Goal: Transaction & Acquisition: Purchase product/service

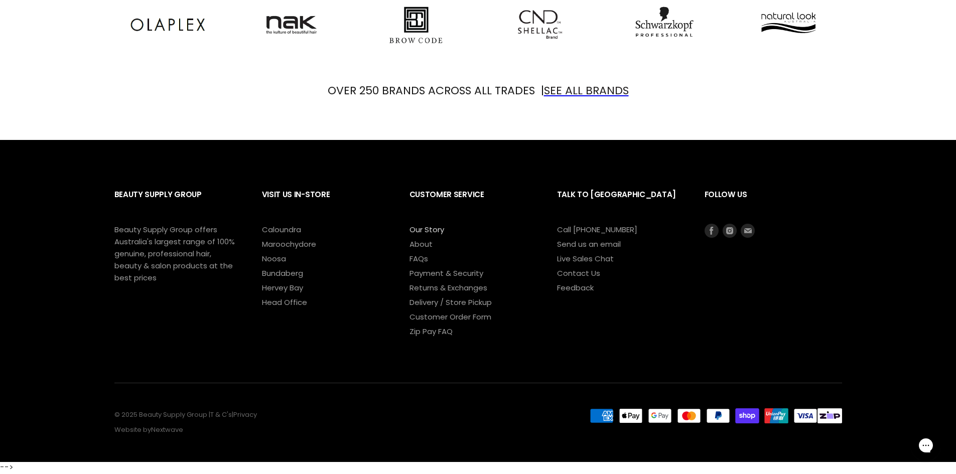
click at [422, 228] on link "Our Story" at bounding box center [427, 229] width 35 height 11
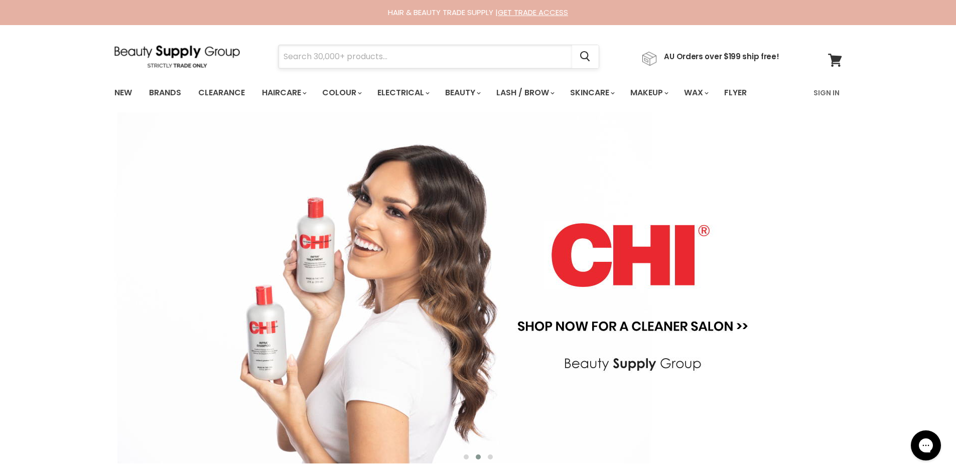
click at [345, 56] on input "Search" at bounding box center [426, 56] width 294 height 23
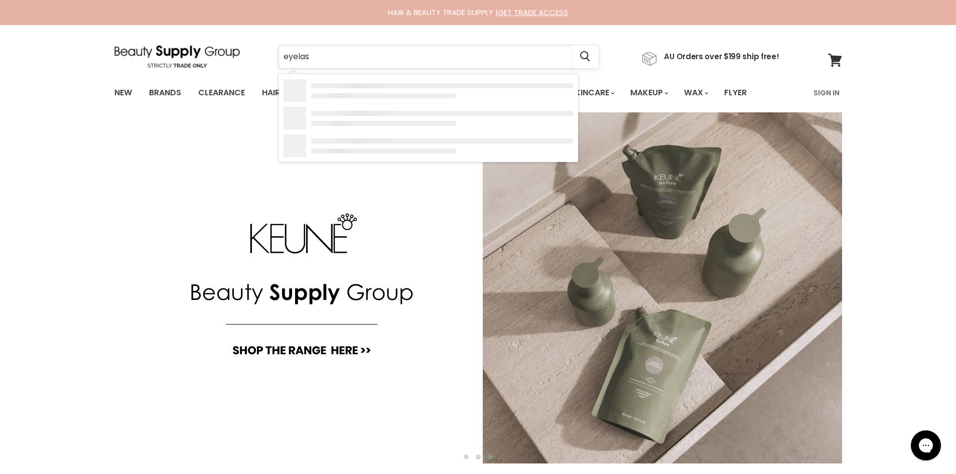
type input "eyelash"
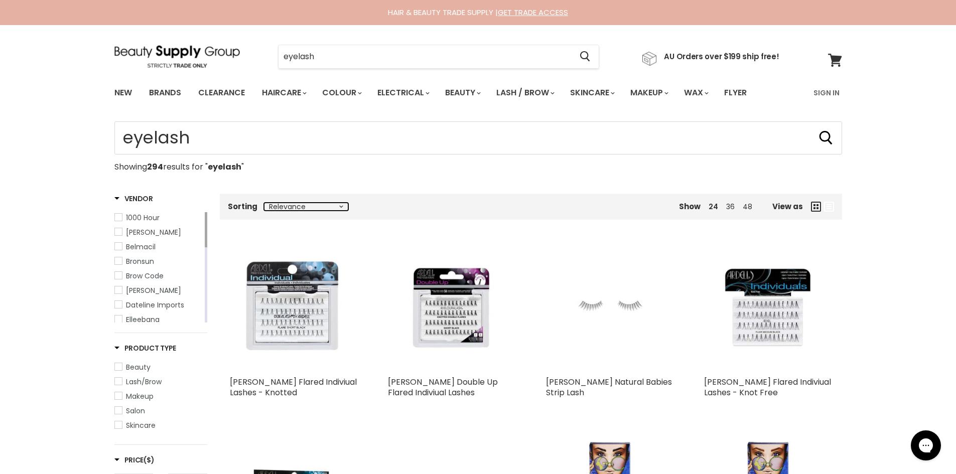
click at [339, 207] on select "Relevance Best Selling Alphabetically, A-Z Alphabetically, Z-A Lowest Price Hig…" at bounding box center [306, 207] width 84 height 8
click at [359, 172] on p "Showing 294 results for " eyelash "" at bounding box center [478, 167] width 728 height 9
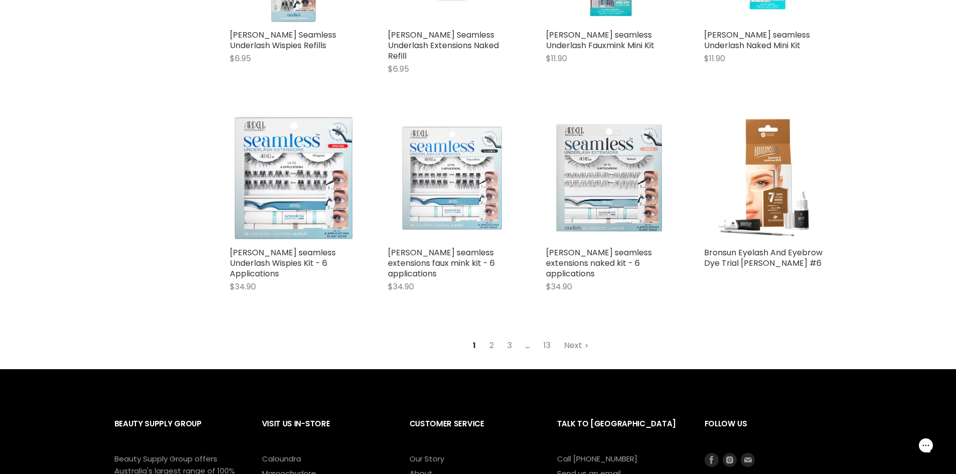
scroll to position [1144, 0]
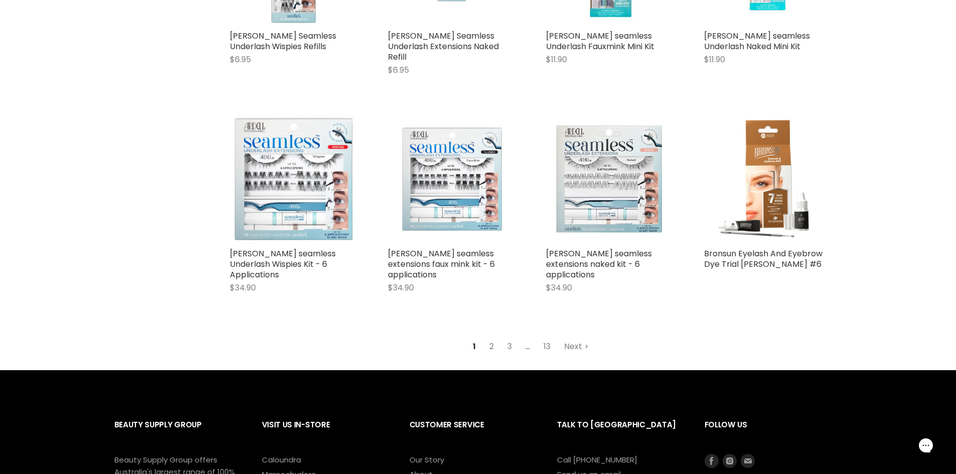
click at [495, 338] on link "2" at bounding box center [492, 347] width 16 height 18
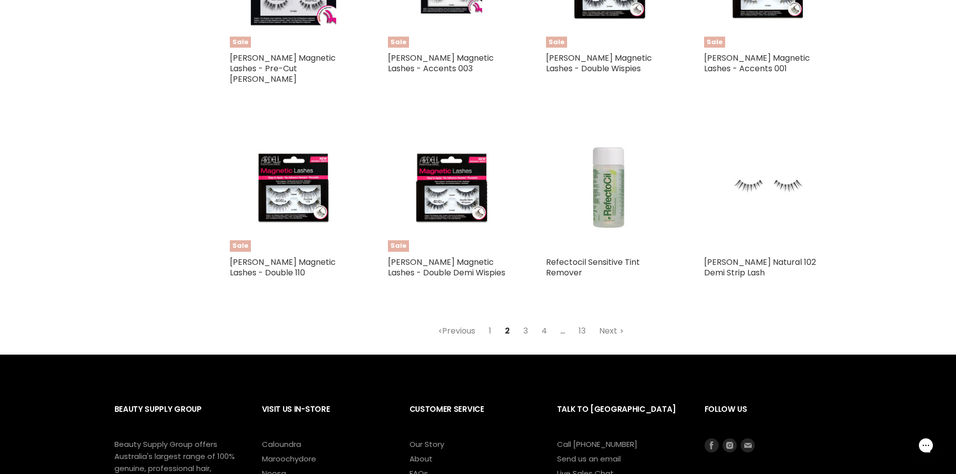
scroll to position [1080, 0]
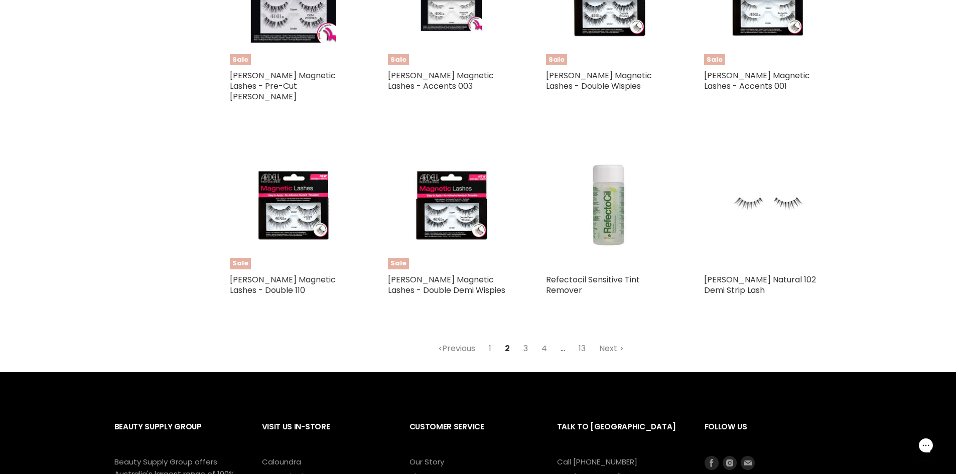
click at [526, 340] on link "3" at bounding box center [526, 349] width 16 height 18
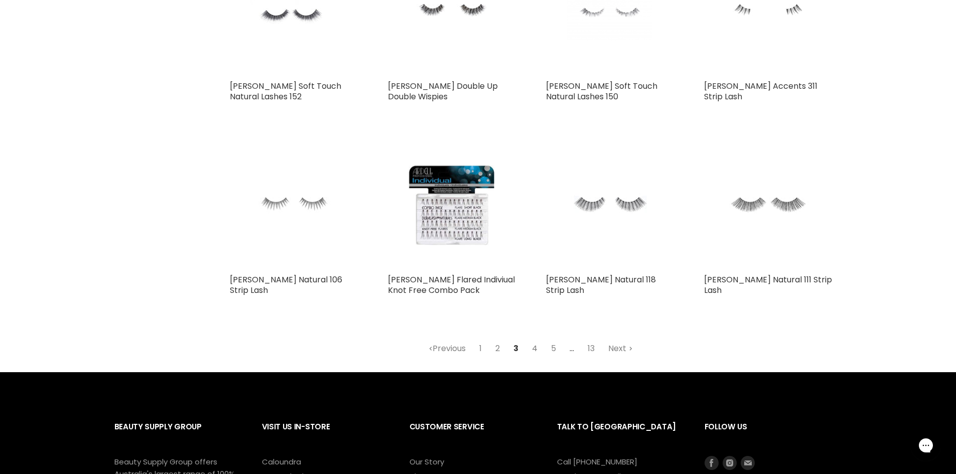
click at [533, 340] on link "4" at bounding box center [535, 349] width 17 height 18
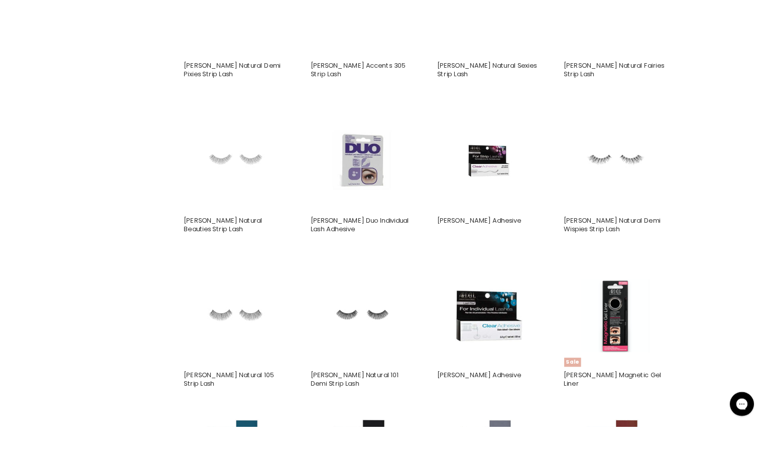
scroll to position [449, 0]
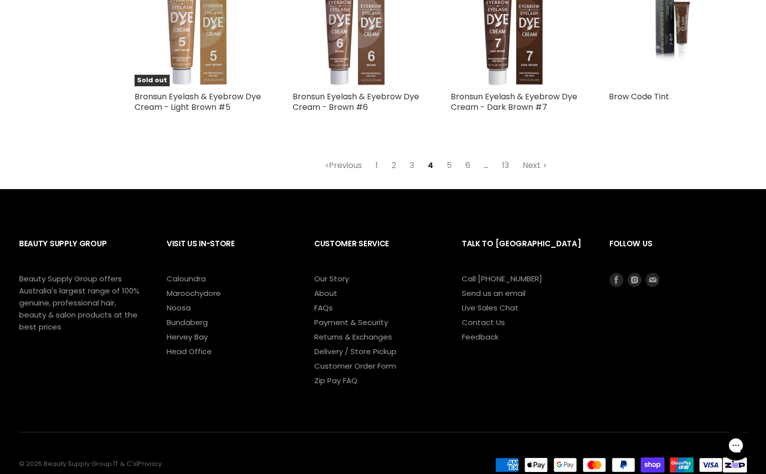
scroll to position [1130, 0]
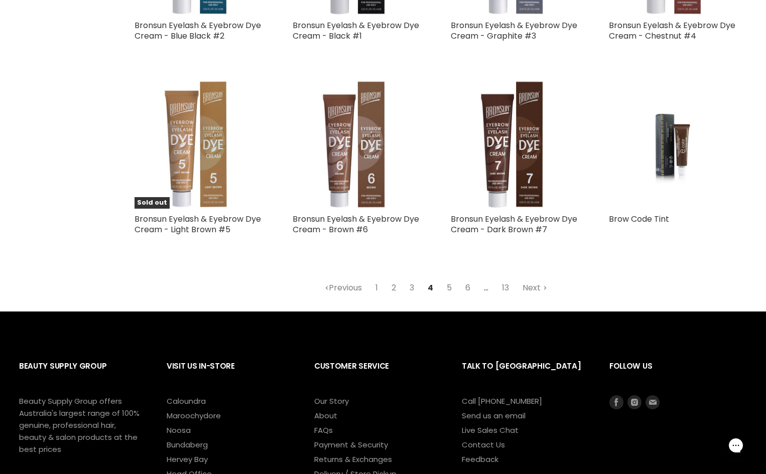
click at [449, 286] on link "5" at bounding box center [449, 288] width 16 height 18
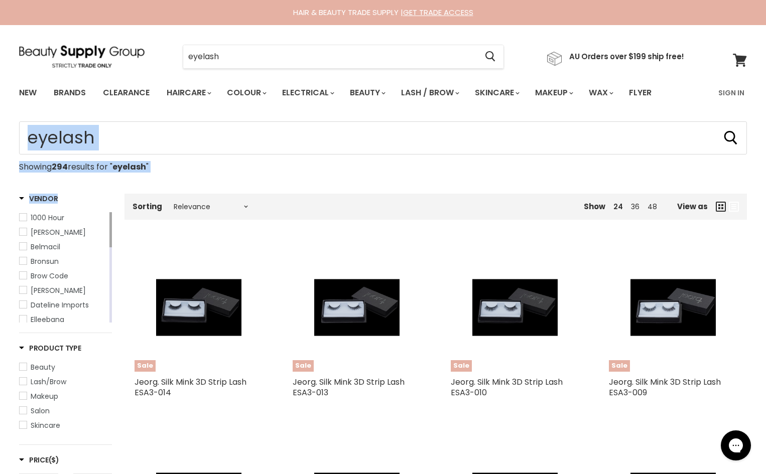
drag, startPoint x: 110, startPoint y: 182, endPoint x: 0, endPoint y: 117, distance: 128.0
click at [474, 166] on p "Showing 294 results for " eyelash "" at bounding box center [383, 167] width 728 height 9
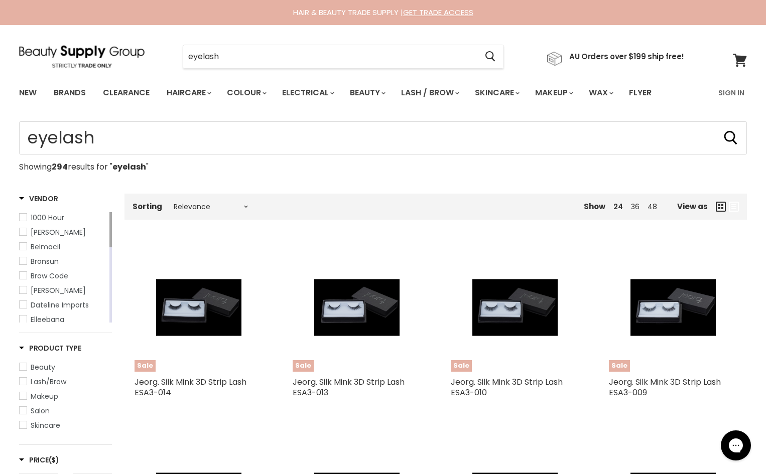
click at [474, 166] on p "Showing 294 results for " eyelash "" at bounding box center [383, 167] width 728 height 9
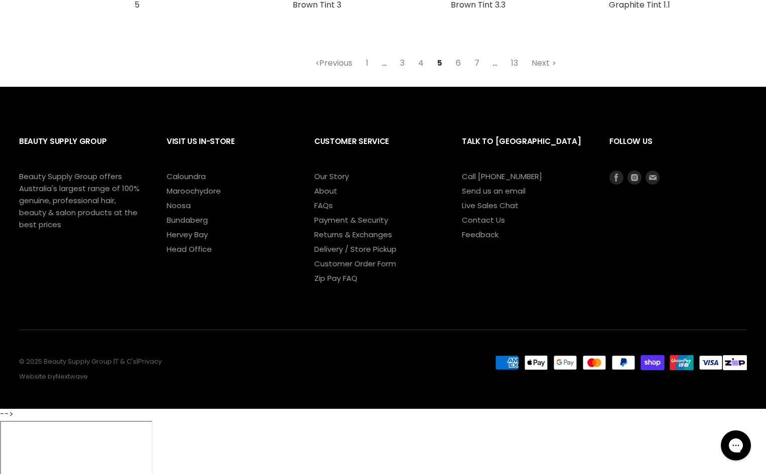
scroll to position [1104, 0]
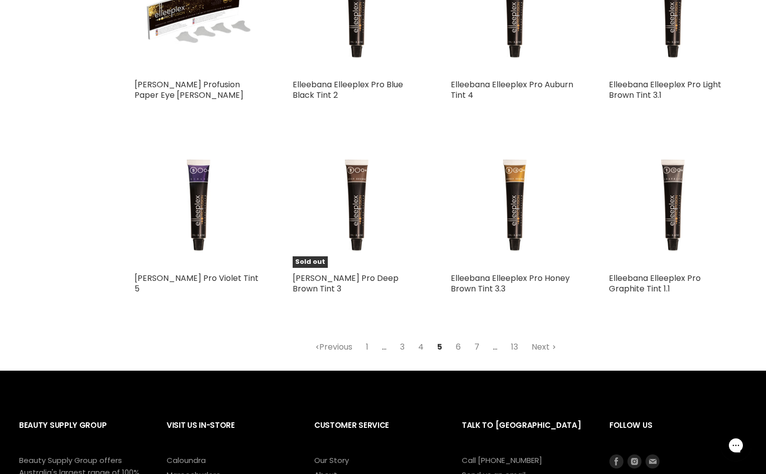
scroll to position [1054, 0]
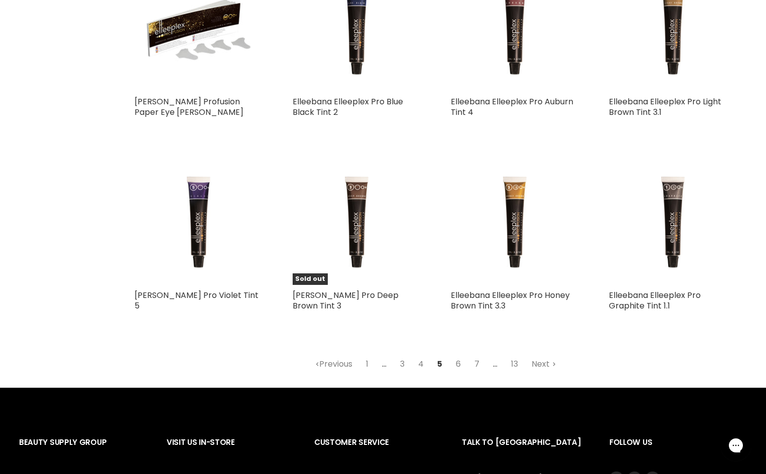
drag, startPoint x: 723, startPoint y: 336, endPoint x: 640, endPoint y: 343, distance: 83.6
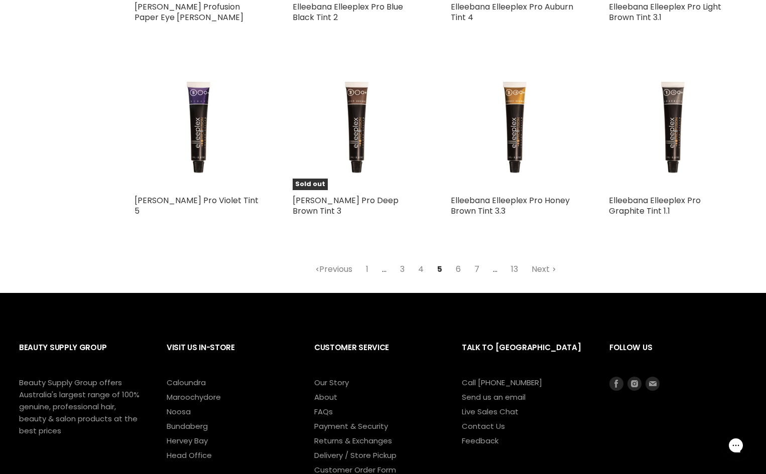
scroll to position [1381, 0]
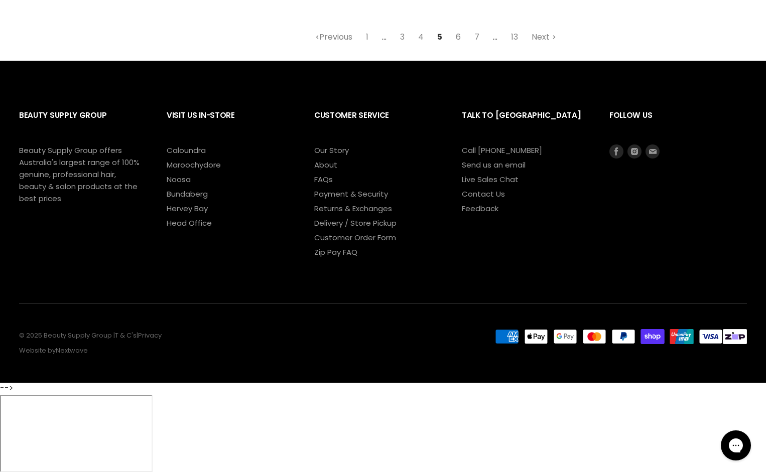
click at [504, 194] on li "Contact Us" at bounding box center [525, 194] width 127 height 12
click at [496, 196] on link "Contact Us" at bounding box center [483, 194] width 43 height 11
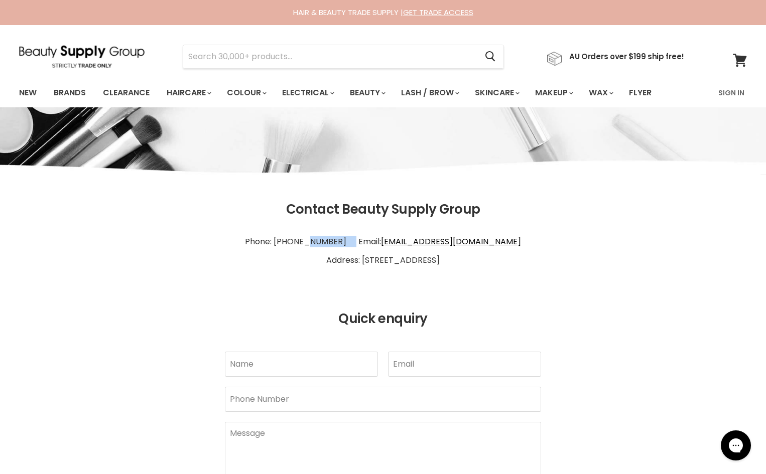
drag, startPoint x: 362, startPoint y: 240, endPoint x: 313, endPoint y: 239, distance: 48.7
click at [313, 239] on p "Phone: 1300 241 258 Email: info@bsghq.com.au Address: 60 Aerodrome Rd Maroochyd…" at bounding box center [383, 251] width 728 height 46
copy p "1300 241 258"
click at [481, 241] on p "Phone: 1300 241 258 Email: info@bsghq.com.au Address: 60 Aerodrome Rd Maroochyd…" at bounding box center [383, 251] width 728 height 46
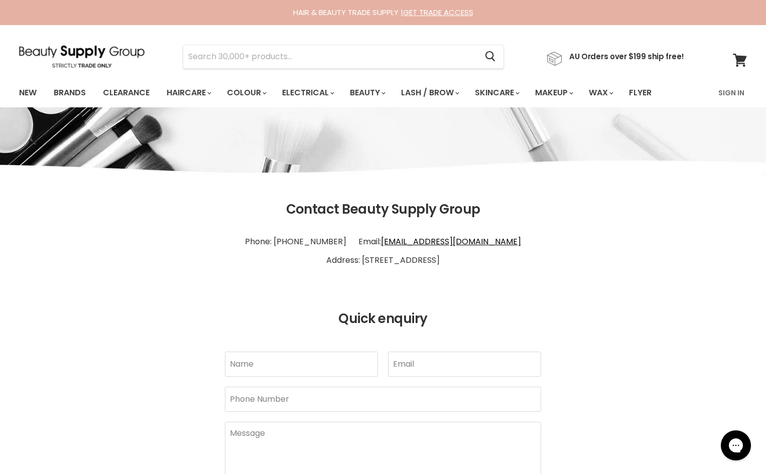
click at [471, 255] on p "Phone: 1300 241 258 Email: info@bsghq.com.au Address: 60 Aerodrome Rd Maroochyd…" at bounding box center [383, 251] width 728 height 46
drag, startPoint x: 484, startPoint y: 244, endPoint x: 372, endPoint y: 243, distance: 111.4
click at [372, 243] on p "Phone: 1300 241 258 Email: info@bsghq.com.au Address: 60 Aerodrome Rd Maroochyd…" at bounding box center [383, 251] width 728 height 46
copy p "Email: info@bsghq.com.au"
drag, startPoint x: 150, startPoint y: 55, endPoint x: 0, endPoint y: 41, distance: 150.3
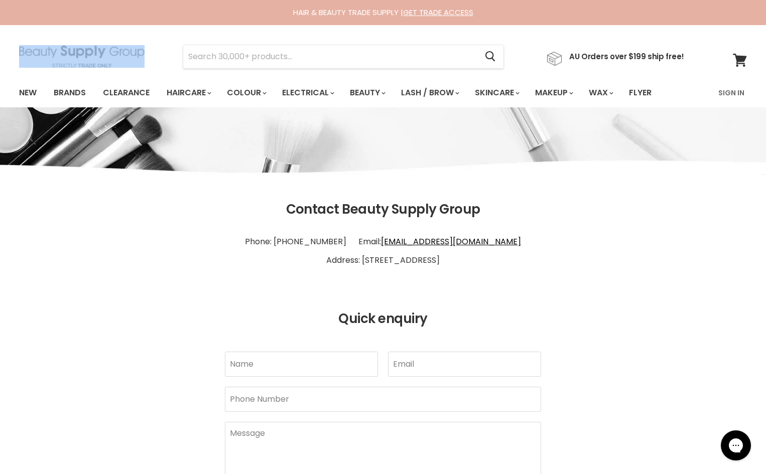
click at [0, 41] on div "Menu Cancel" at bounding box center [383, 66] width 766 height 82
copy link
drag, startPoint x: 72, startPoint y: 54, endPoint x: 246, endPoint y: 237, distance: 252.4
click at [246, 237] on p "Phone: 1300 241 258 Email: info@bsghq.com.au Address: 60 Aerodrome Rd Maroochyd…" at bounding box center [383, 251] width 728 height 46
drag, startPoint x: 146, startPoint y: 54, endPoint x: 85, endPoint y: 59, distance: 60.4
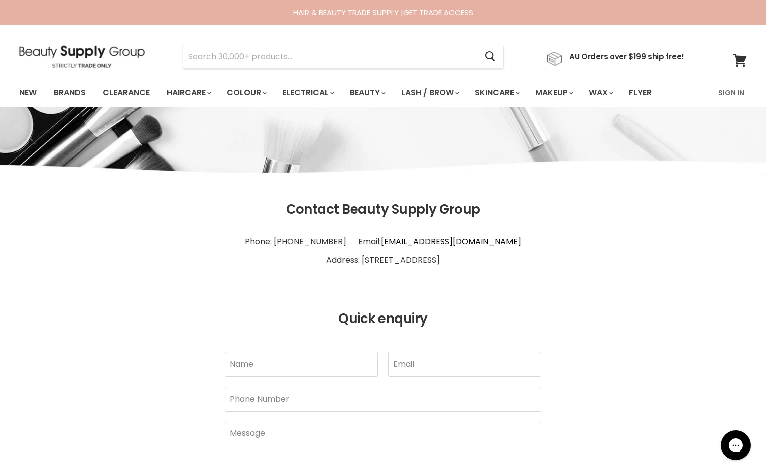
click at [85, 59] on div "Cancel AU Orders over $199 ship free!" at bounding box center [351, 56] width 665 height 23
drag, startPoint x: 154, startPoint y: 56, endPoint x: 108, endPoint y: 54, distance: 45.7
click at [108, 54] on div "Cancel AU Orders over $199 ship free!" at bounding box center [351, 56] width 665 height 23
drag, startPoint x: 163, startPoint y: 60, endPoint x: 118, endPoint y: 64, distance: 44.4
click at [118, 64] on div "Cancel AU Orders over $199 ship free!" at bounding box center [351, 56] width 665 height 23
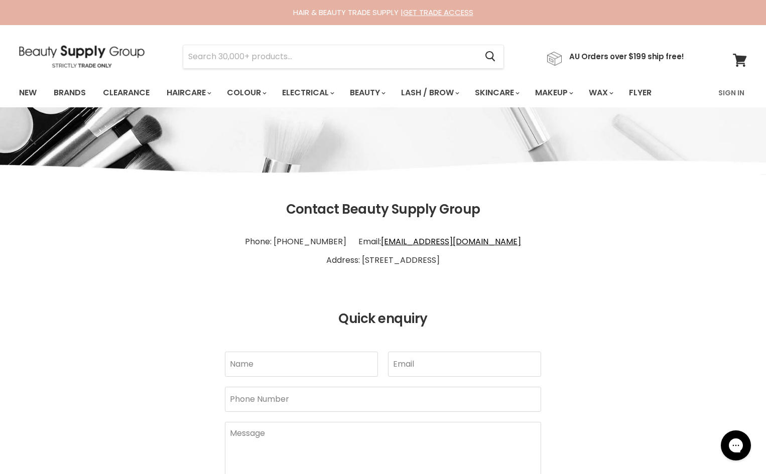
drag, startPoint x: 118, startPoint y: 73, endPoint x: 99, endPoint y: 49, distance: 30.4
click at [99, 49] on section "Menu Cancel" at bounding box center [383, 51] width 753 height 53
drag, startPoint x: 174, startPoint y: 50, endPoint x: 114, endPoint y: 51, distance: 59.7
click at [114, 51] on div "Cancel AU Orders over $199 ship free!" at bounding box center [351, 56] width 665 height 23
drag, startPoint x: 8, startPoint y: 51, endPoint x: 70, endPoint y: 48, distance: 62.8
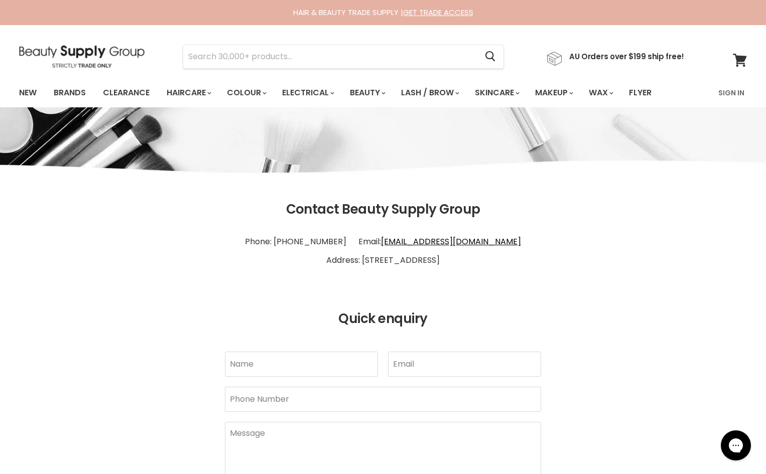
click at [70, 48] on div "Menu Cancel" at bounding box center [383, 66] width 766 height 82
drag, startPoint x: 172, startPoint y: 68, endPoint x: 52, endPoint y: 43, distance: 122.6
click at [52, 43] on section "Menu Cancel" at bounding box center [383, 51] width 753 height 53
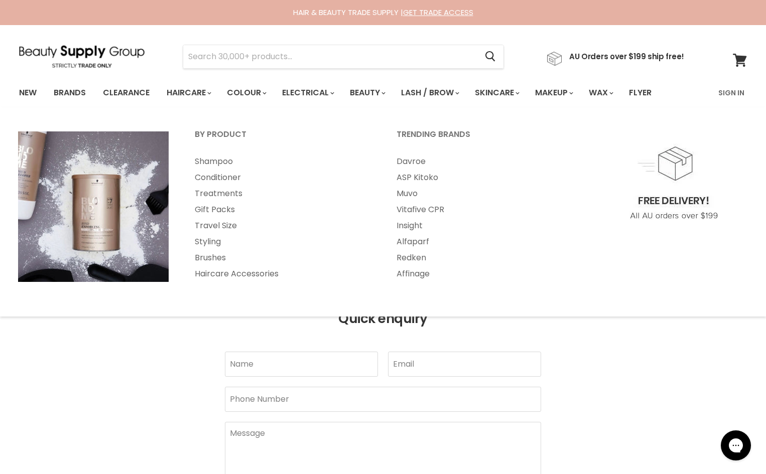
click at [164, 72] on section "Menu Cancel" at bounding box center [383, 51] width 753 height 53
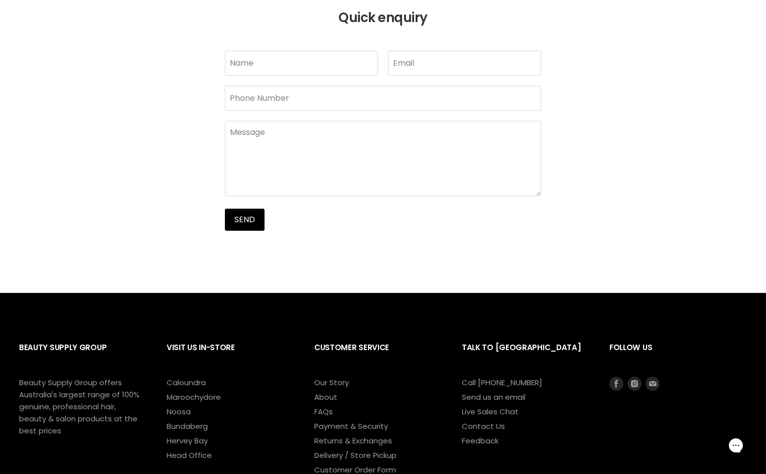
scroll to position [203, 0]
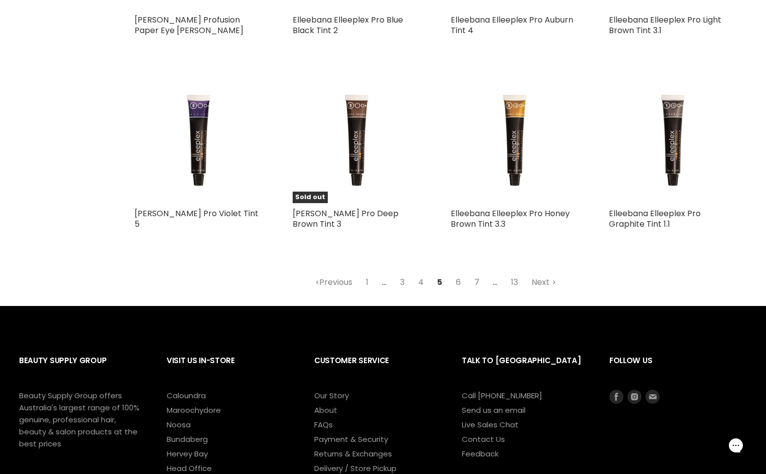
scroll to position [1154, 0]
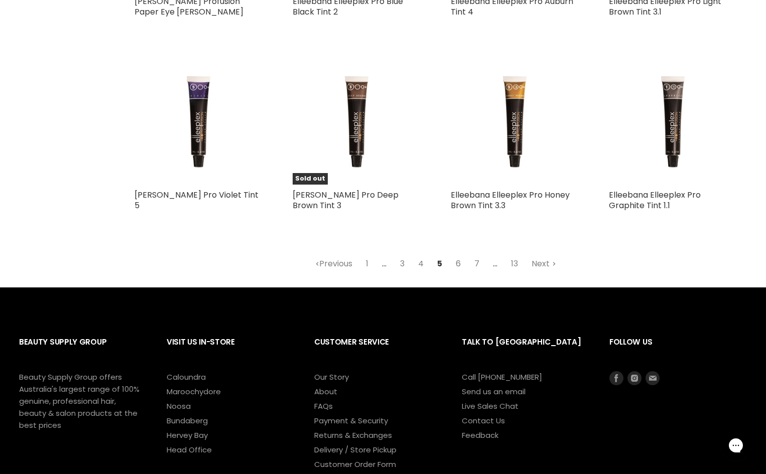
click at [462, 261] on link "6" at bounding box center [458, 264] width 16 height 18
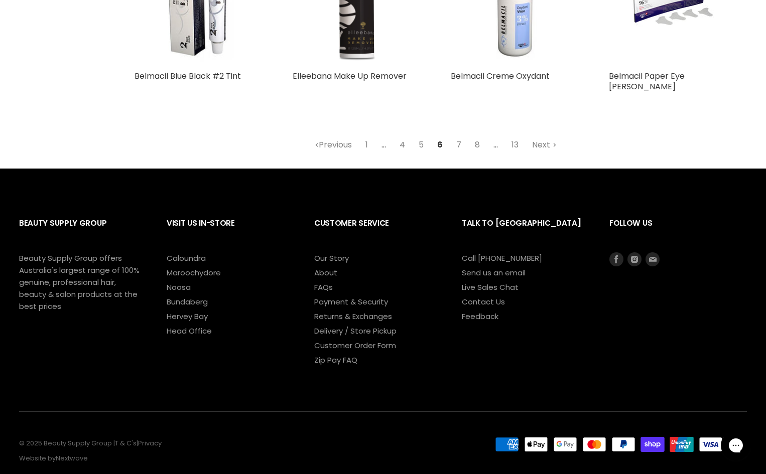
scroll to position [1249, 0]
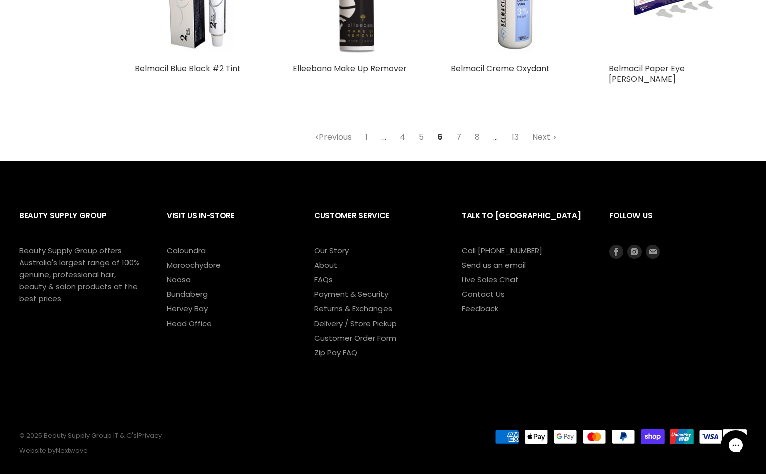
click at [247, 404] on div "New © 2025 Beauty Supply Group | T & C's | Privacy Website by Nextwave American…" at bounding box center [383, 431] width 728 height 54
drag, startPoint x: 172, startPoint y: 417, endPoint x: 161, endPoint y: 435, distance: 21.2
click at [161, 435] on div "New © 2025 Beauty Supply Group | T & C's | Privacy Website by Nextwave" at bounding box center [237, 444] width 437 height 29
click at [140, 438] on section "Beauty Supply Group Beauty Supply Group offers Australia's largest range of 100…" at bounding box center [383, 322] width 766 height 322
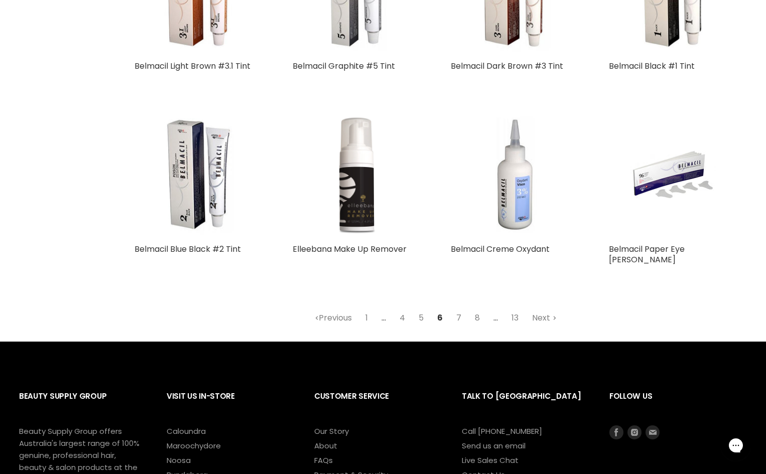
scroll to position [1049, 0]
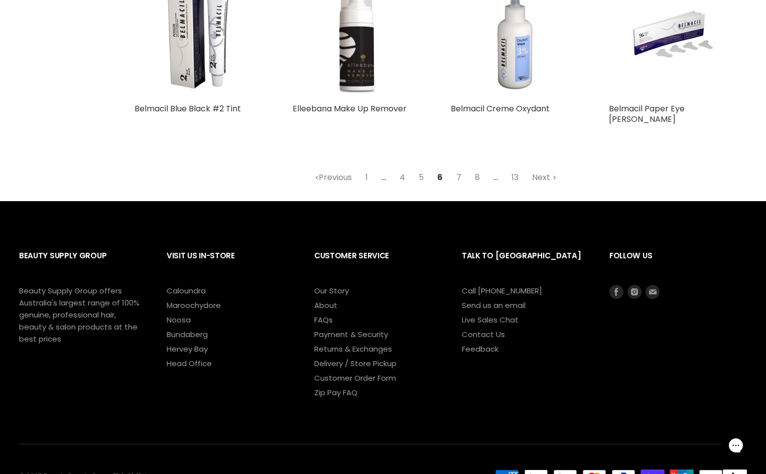
scroll to position [1249, 0]
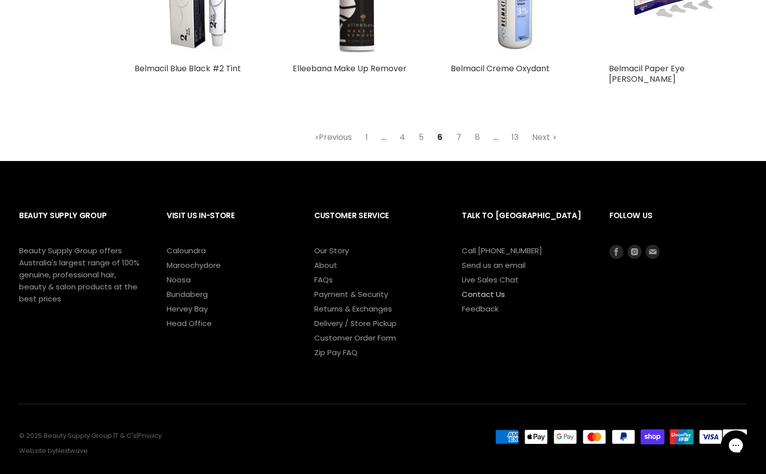
click at [489, 289] on link "Contact Us" at bounding box center [483, 294] width 43 height 11
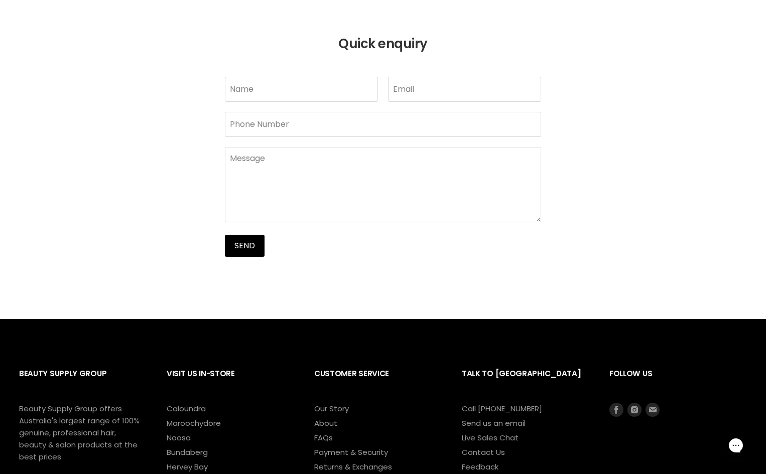
scroll to position [454, 0]
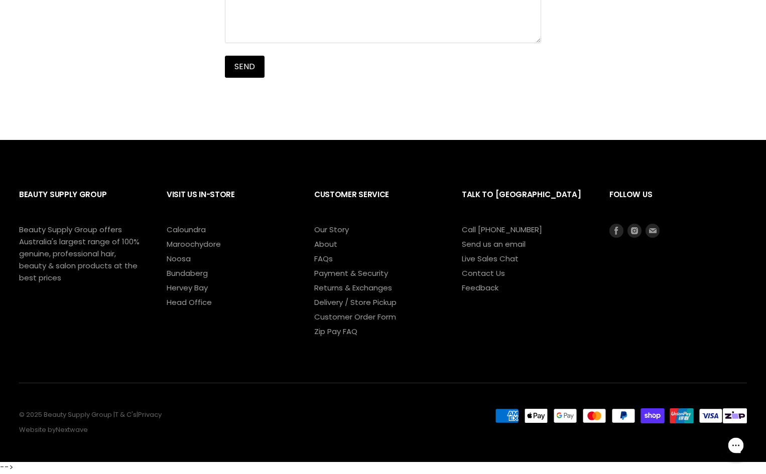
click at [729, 441] on div "Gorgias live chat" at bounding box center [736, 446] width 22 height 22
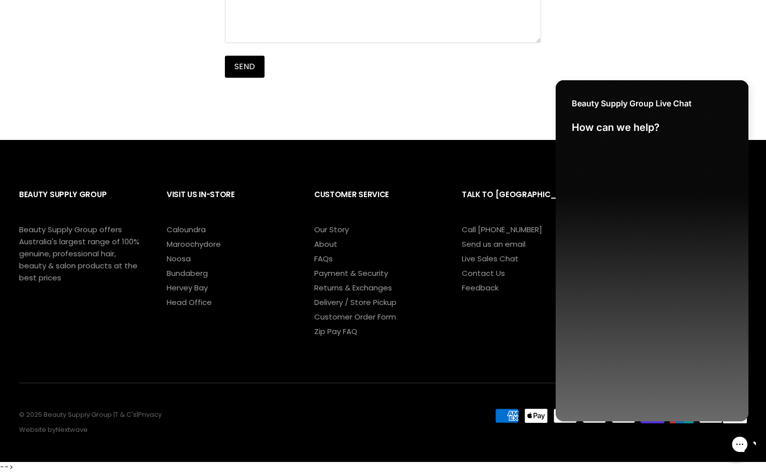
scroll to position [0, 0]
click at [380, 422] on body "Skip to content HAIR & BEAUTY TRADE SUPPLY | GET TRADE ACCESS HAIR & BEAUTY TRA…" at bounding box center [383, 24] width 766 height 957
drag, startPoint x: 327, startPoint y: 416, endPoint x: 298, endPoint y: 384, distance: 42.6
click at [327, 417] on p "© 2025 Beauty Supply Group | T & C's | Privacy Website by Nextwave" at bounding box center [234, 423] width 431 height 23
click at [470, 73] on div "Send" at bounding box center [383, 67] width 316 height 22
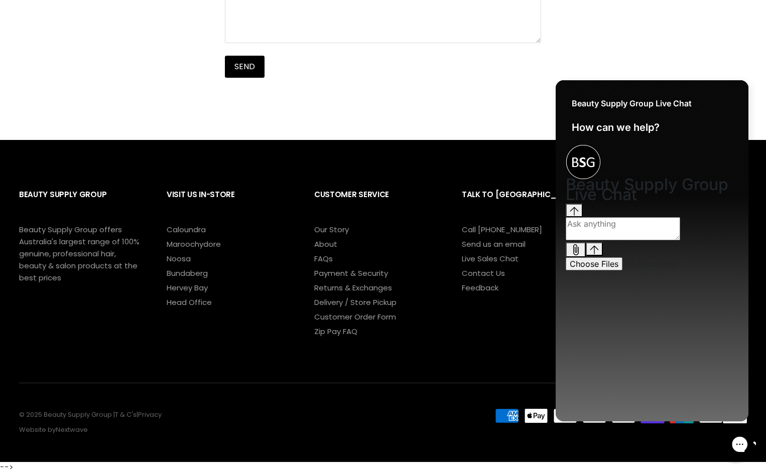
click at [765, 446] on icon "Gorgias live chat" at bounding box center [775, 444] width 11 height 11
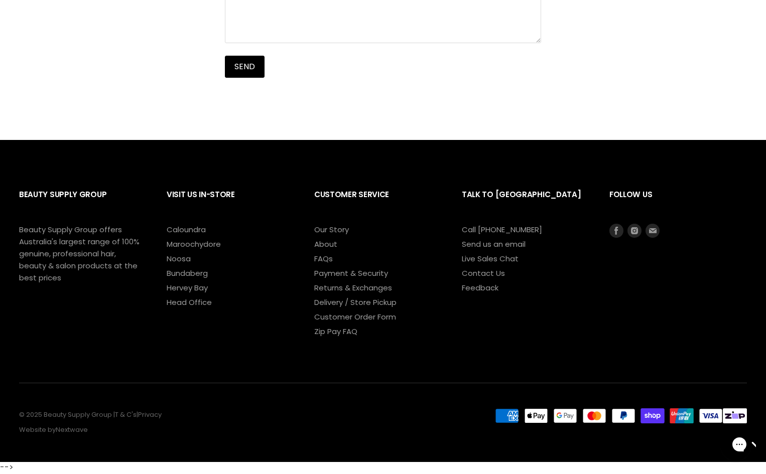
click at [332, 224] on h2 "Customer Service" at bounding box center [377, 203] width 127 height 42
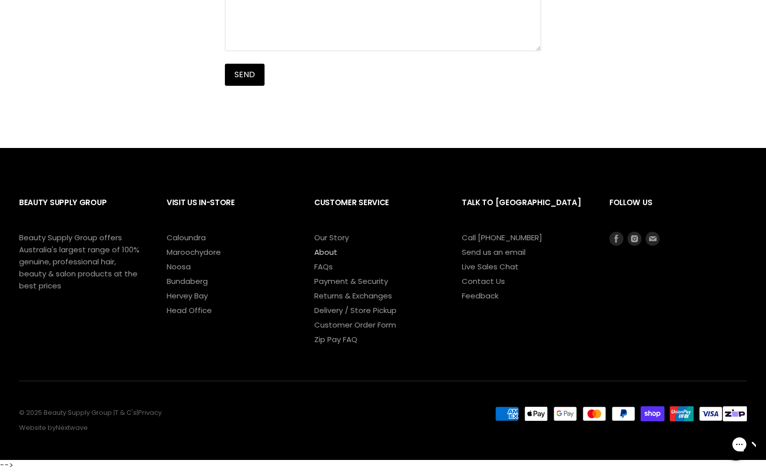
scroll to position [444, 0]
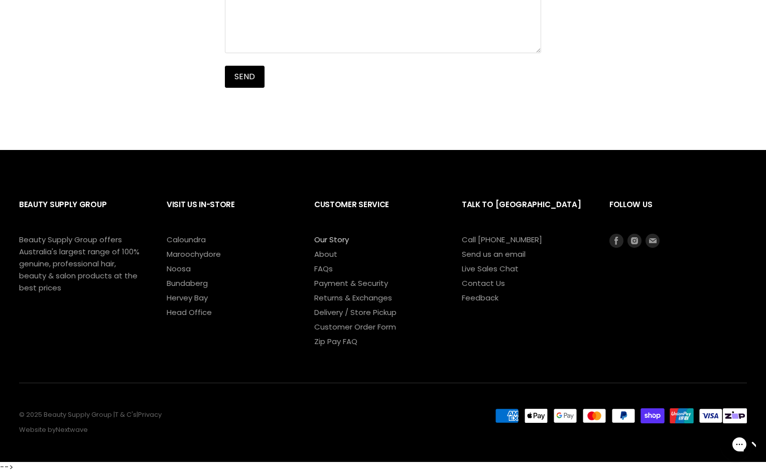
click at [336, 242] on link "Our Story" at bounding box center [331, 239] width 35 height 11
click at [334, 238] on link "Our Story" at bounding box center [331, 239] width 35 height 11
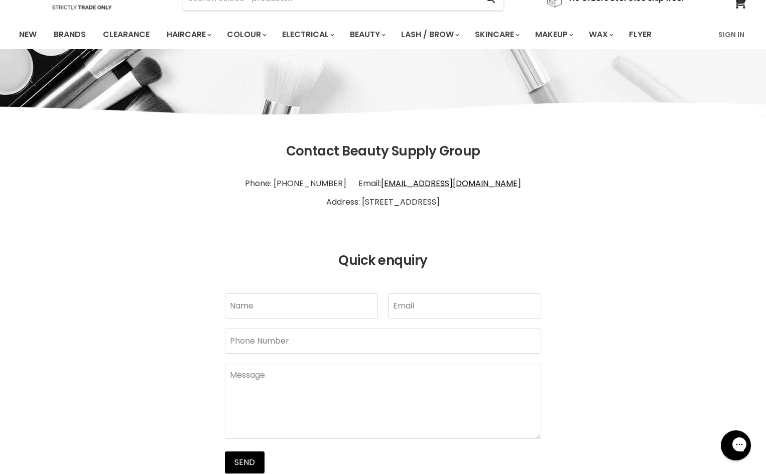
scroll to position [0, 0]
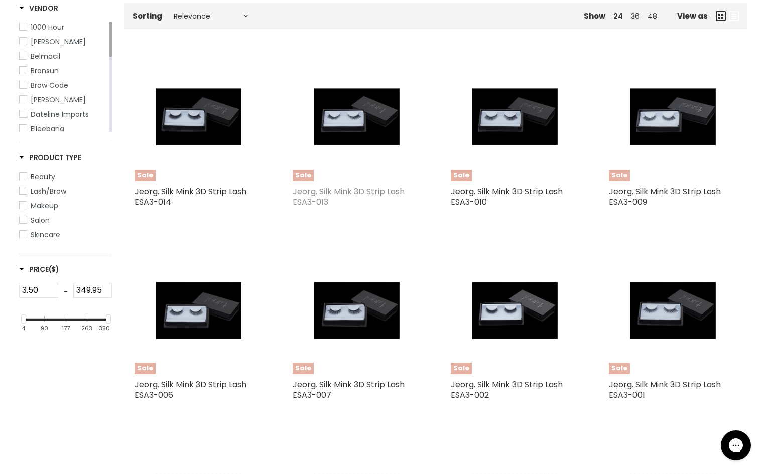
scroll to position [201, 0]
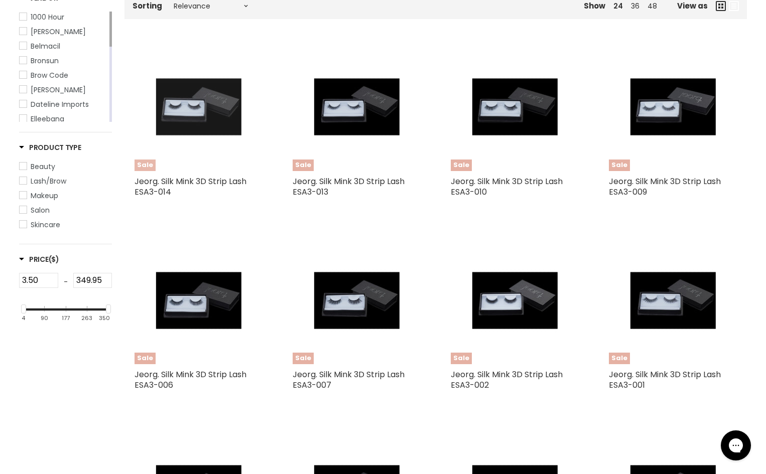
click at [218, 114] on img "Main content" at bounding box center [198, 107] width 85 height 128
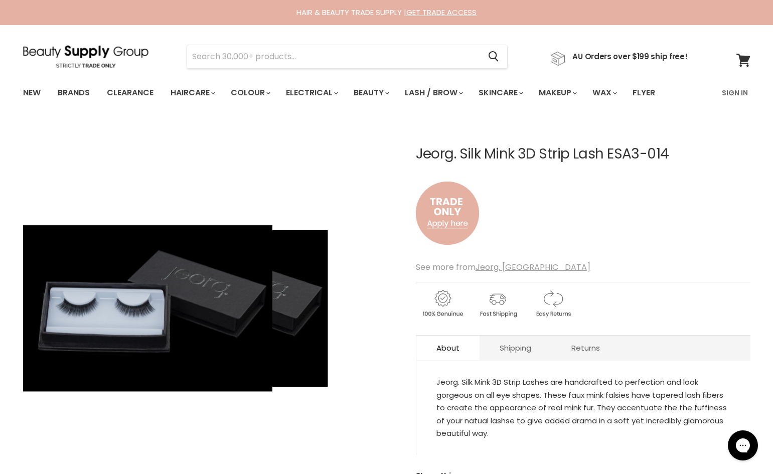
drag, startPoint x: 65, startPoint y: 240, endPoint x: 85, endPoint y: 347, distance: 108.8
click at [85, 347] on img "Jeorg. Silk Mink 3D Strip Lash ESA3-014 image. Click or Scroll to Zoom." at bounding box center [148, 308] width 250 height 375
click at [282, 411] on img "Jeorg. Silk Mink 3D Strip Lash ESA3-014 image. Click or Scroll to Zoom." at bounding box center [209, 308] width 235 height 353
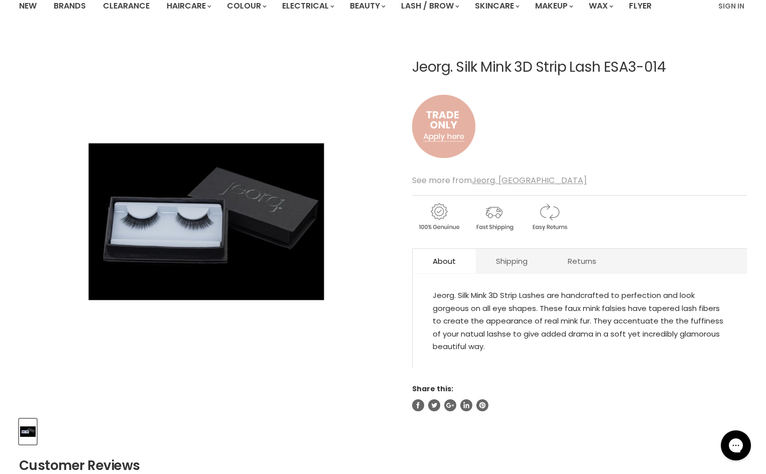
scroll to position [104, 0]
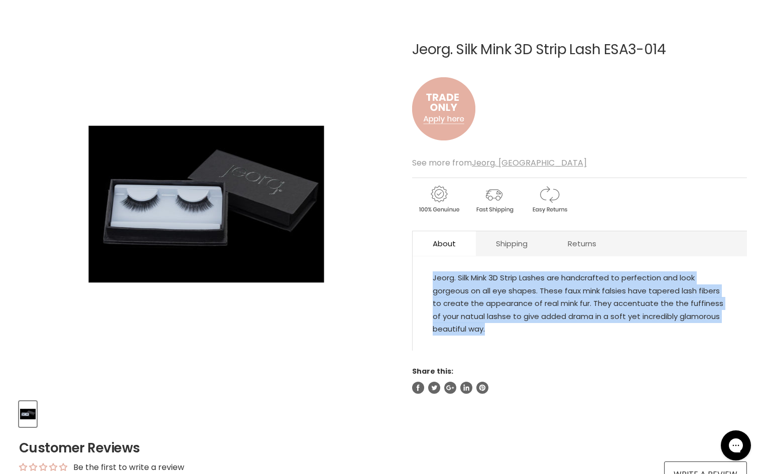
drag, startPoint x: 433, startPoint y: 275, endPoint x: 499, endPoint y: 332, distance: 87.6
click at [499, 332] on div "Jeorg. Silk Mink 3D Strip Lashes are handcrafted to perfection and look gorgeou…" at bounding box center [580, 304] width 294 height 64
copy div "Jeorg. Silk Mink 3D Strip Lashes are handcrafted to perfection and look gorgeou…"
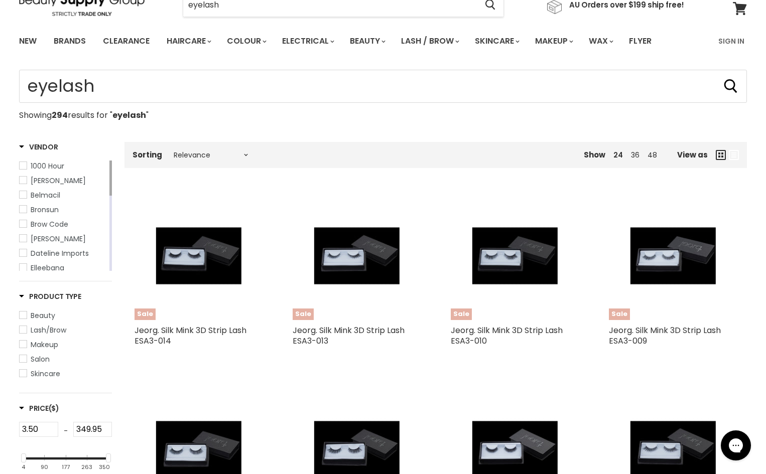
scroll to position [151, 0]
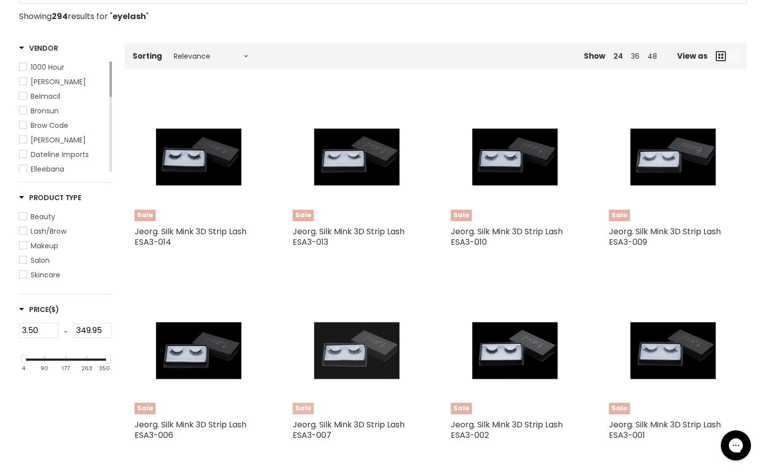
click at [340, 352] on img "Main content" at bounding box center [356, 351] width 85 height 128
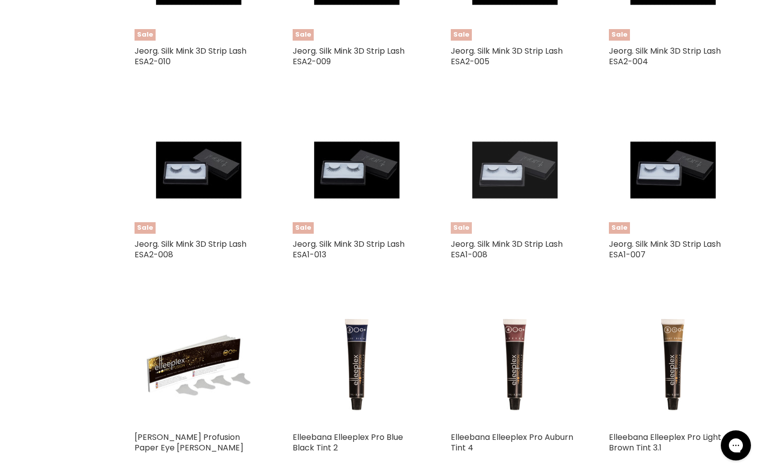
scroll to position [728, 0]
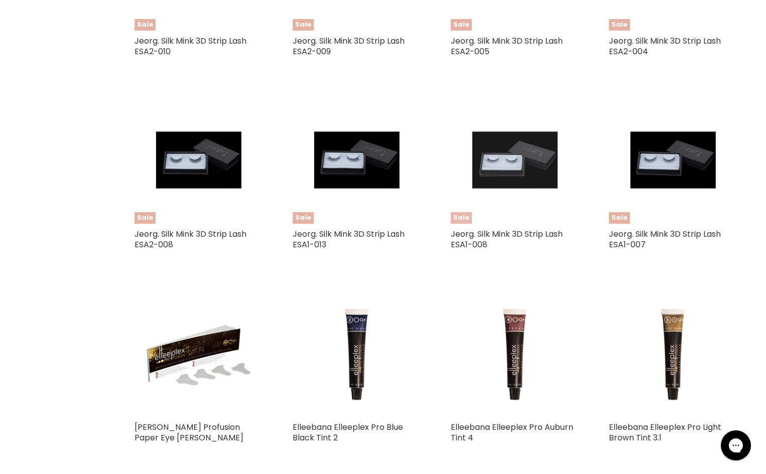
click at [499, 162] on img "Main content" at bounding box center [514, 160] width 85 height 128
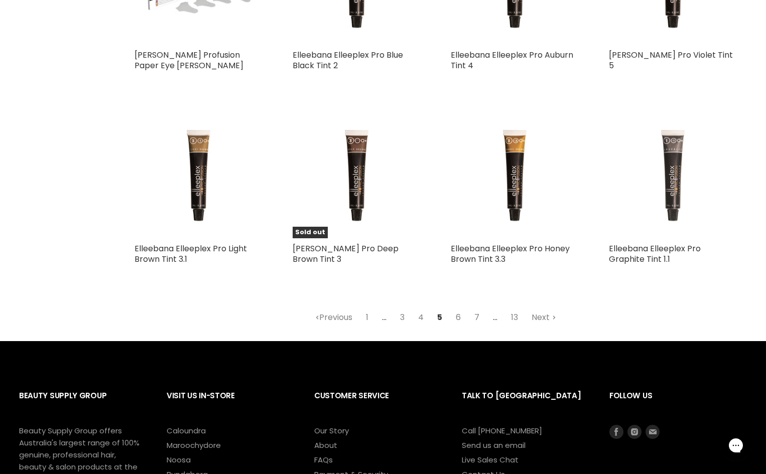
scroll to position [1115, 0]
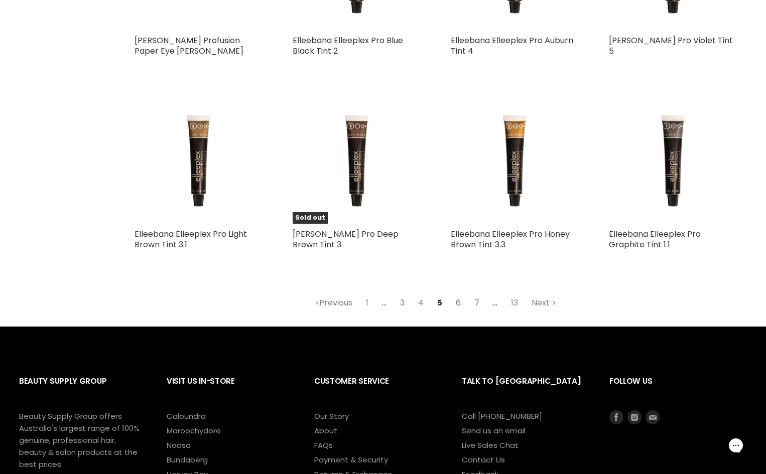
click at [460, 302] on link "6" at bounding box center [458, 303] width 16 height 18
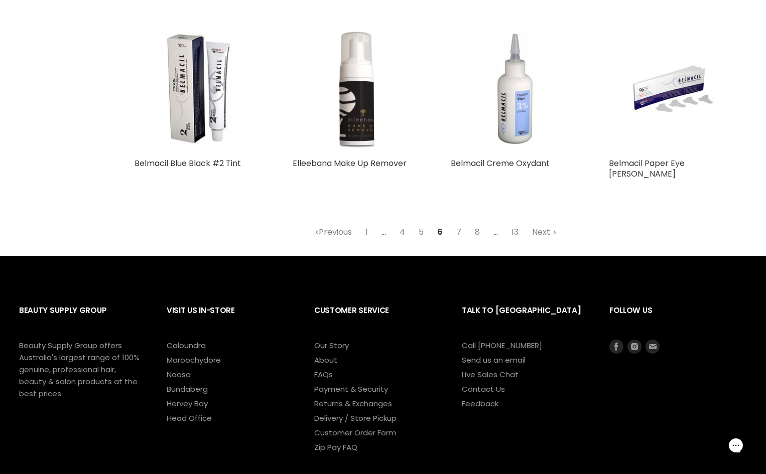
scroll to position [1012, 0]
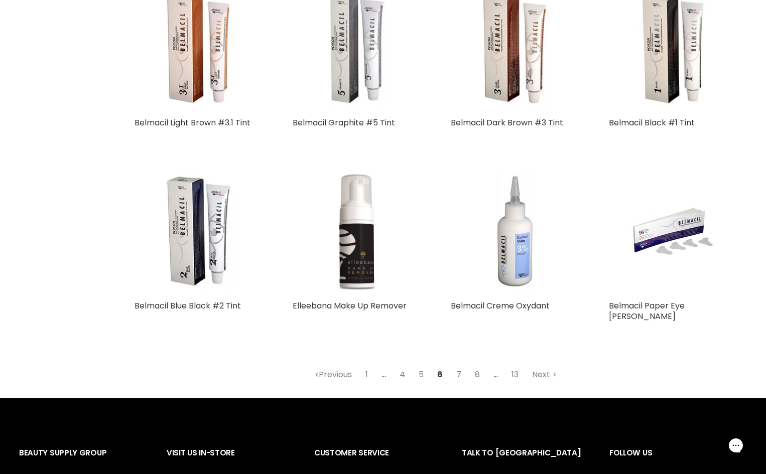
click at [463, 366] on link "7" at bounding box center [459, 375] width 16 height 18
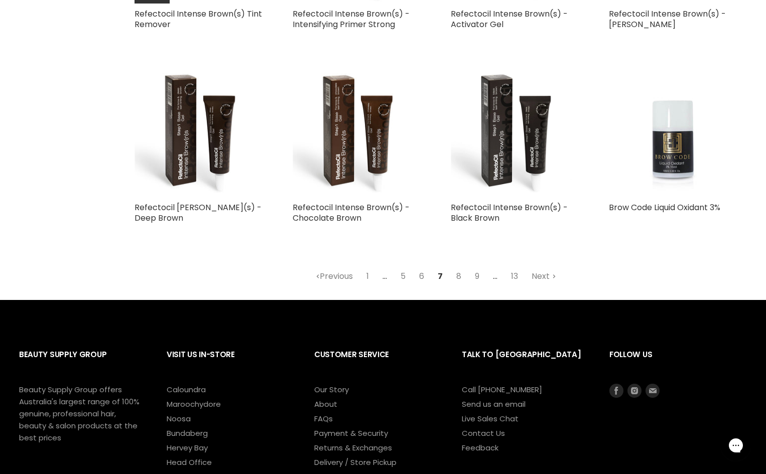
scroll to position [1154, 0]
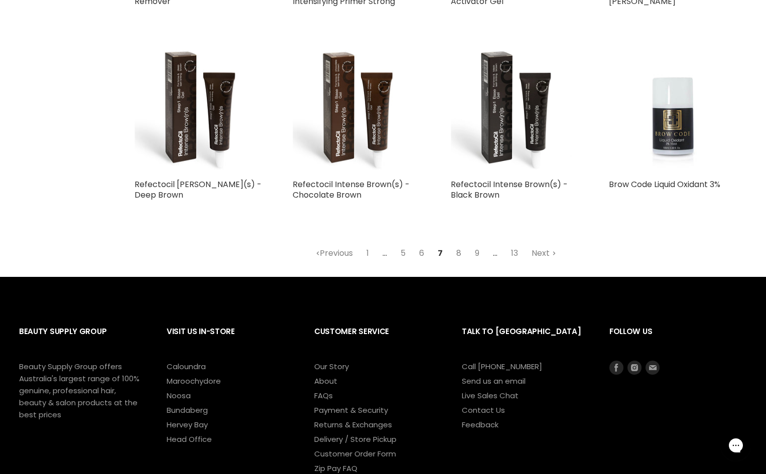
click at [459, 253] on link "8" at bounding box center [459, 253] width 16 height 18
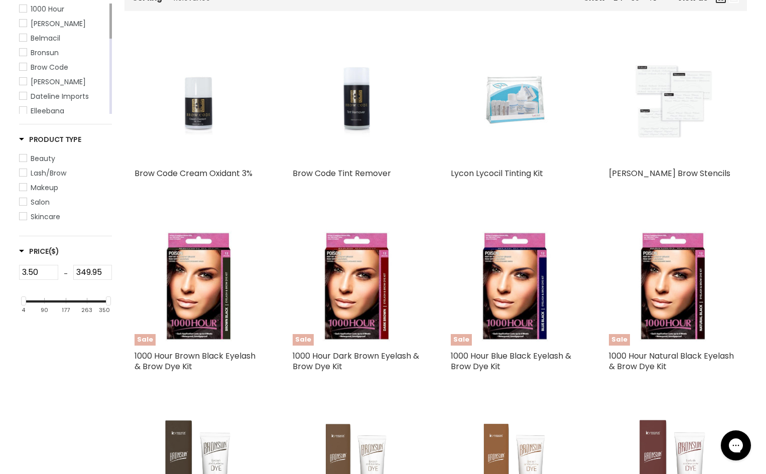
scroll to position [1162, 0]
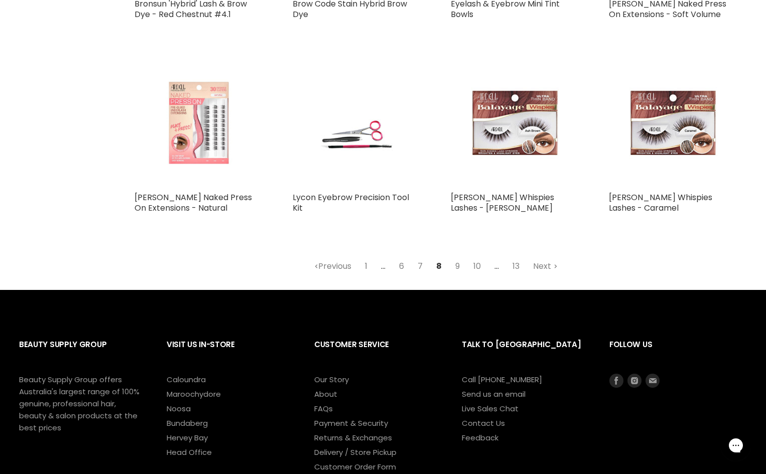
click at [362, 265] on link "1" at bounding box center [366, 266] width 14 height 18
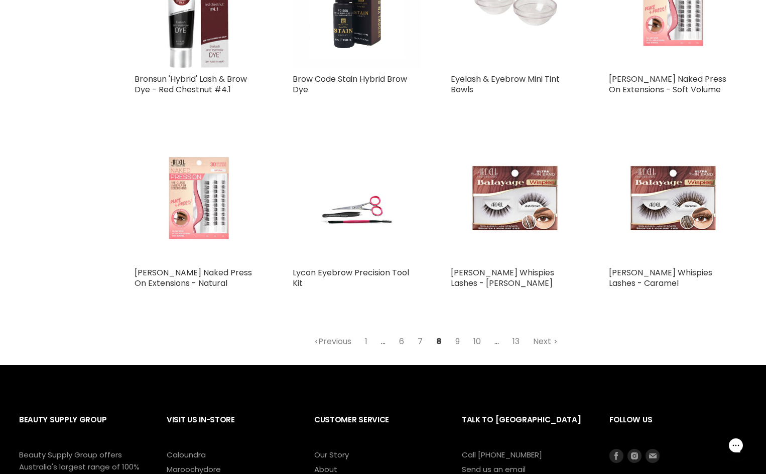
scroll to position [1112, 0]
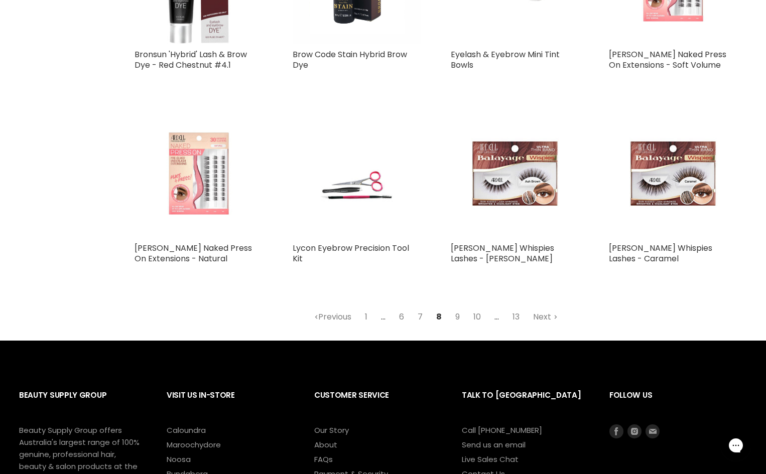
click at [369, 316] on link "1" at bounding box center [366, 317] width 14 height 18
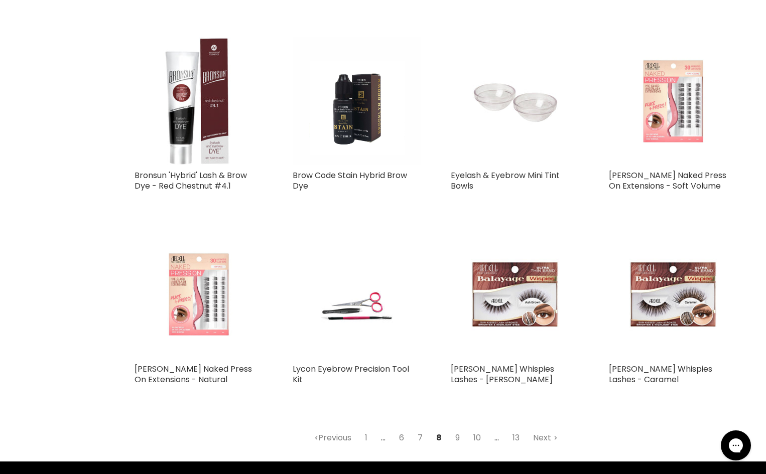
scroll to position [1213, 0]
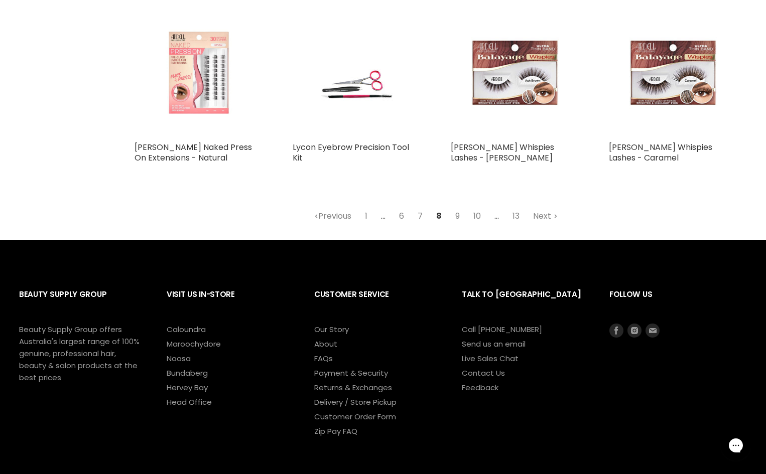
click at [365, 217] on link "1" at bounding box center [366, 216] width 14 height 18
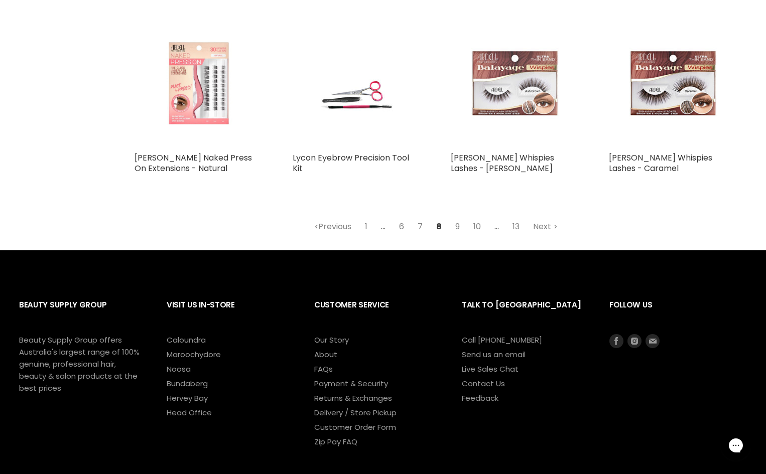
scroll to position [1313, 0]
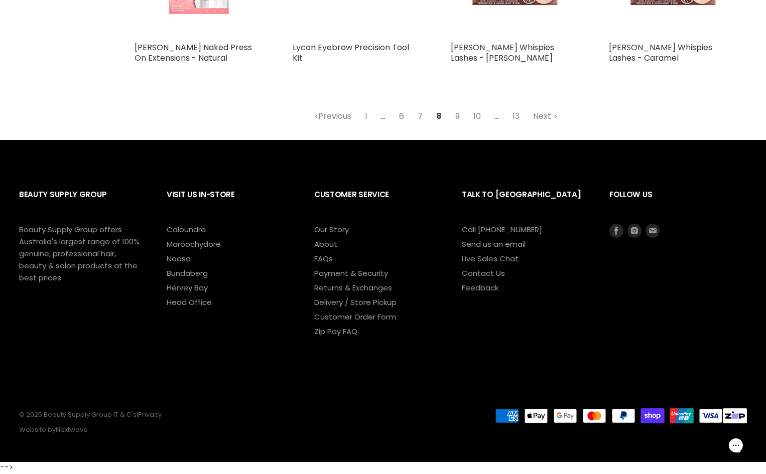
click at [402, 117] on link "6" at bounding box center [402, 116] width 16 height 18
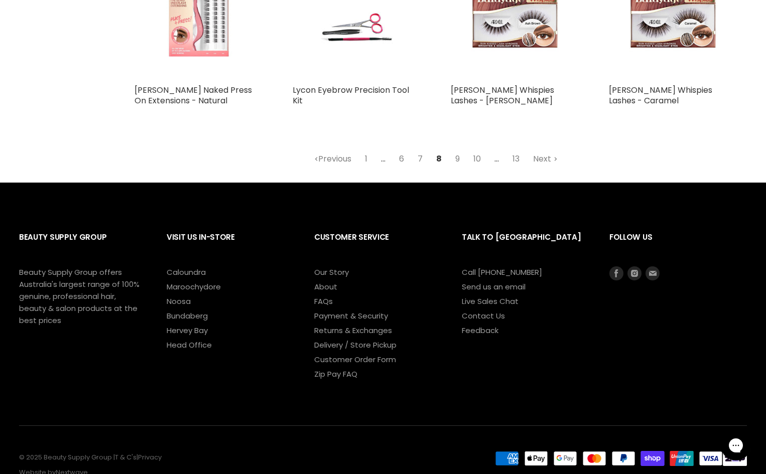
scroll to position [1313, 0]
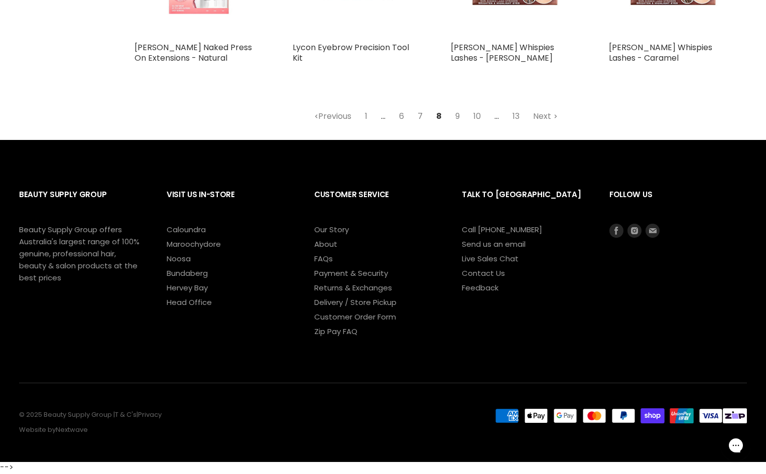
click at [421, 114] on link "7" at bounding box center [420, 116] width 16 height 18
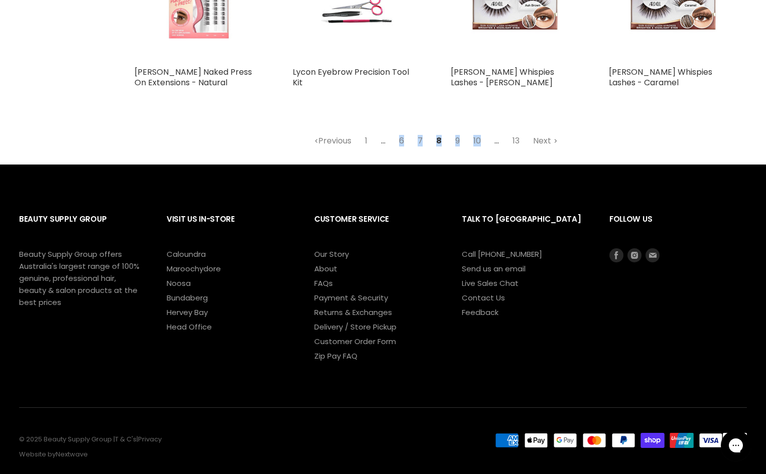
scroll to position [1313, 0]
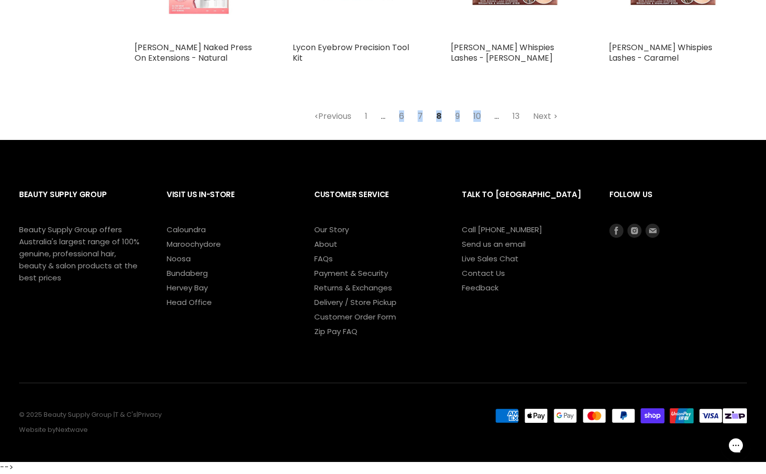
click at [315, 117] on polygon "Main content" at bounding box center [316, 117] width 3 height 2
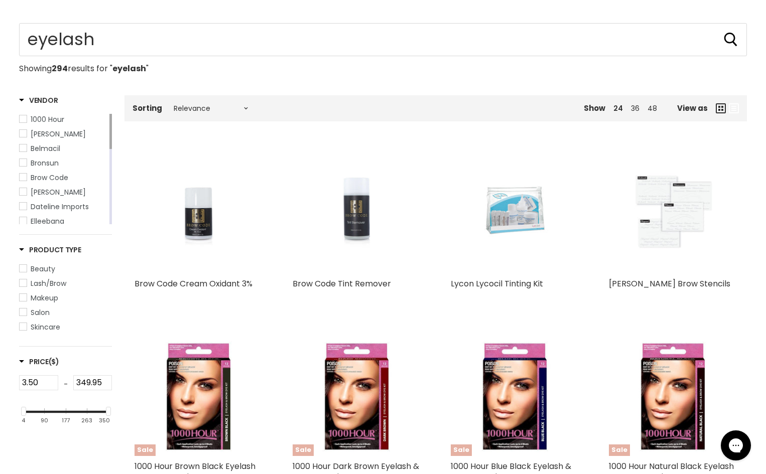
scroll to position [0, 0]
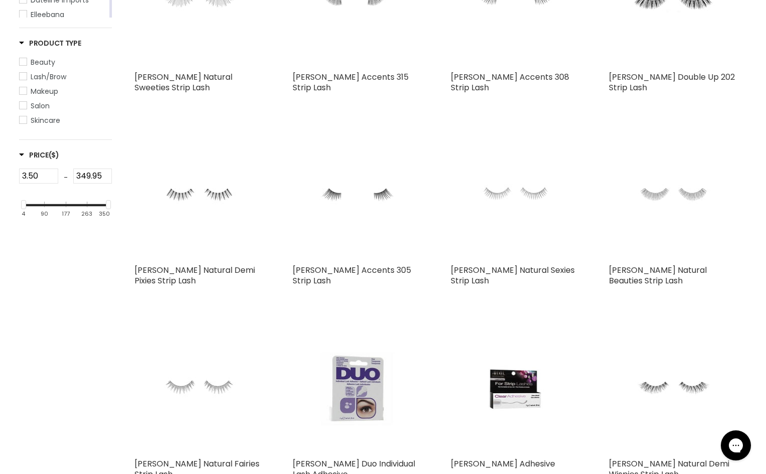
scroll to position [298, 0]
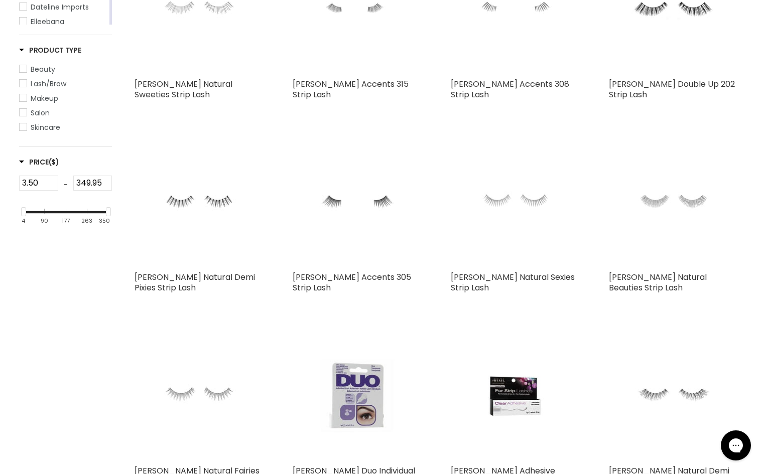
click at [664, 401] on img "Main content" at bounding box center [672, 397] width 85 height 128
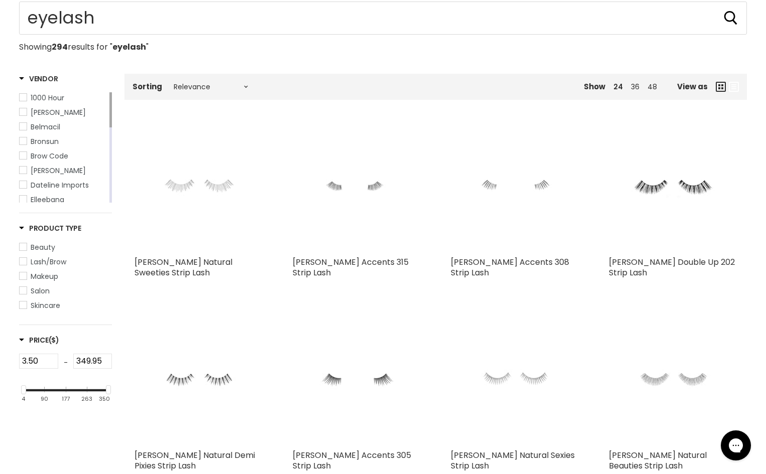
scroll to position [119, 0]
click at [199, 382] on img "Main content" at bounding box center [198, 382] width 85 height 128
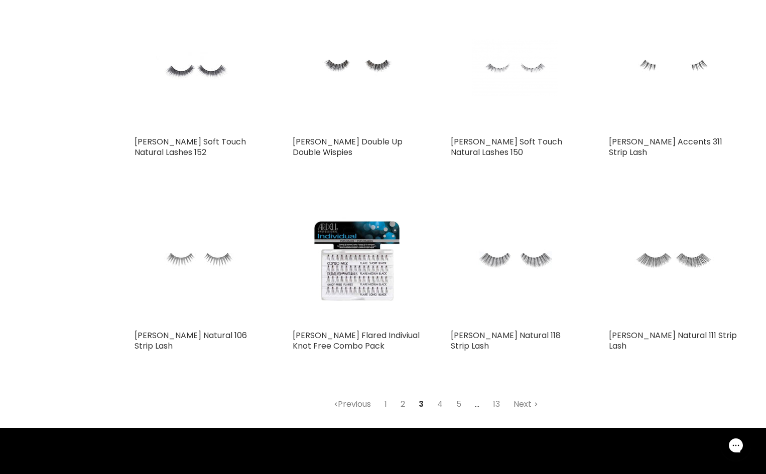
scroll to position [1205, 0]
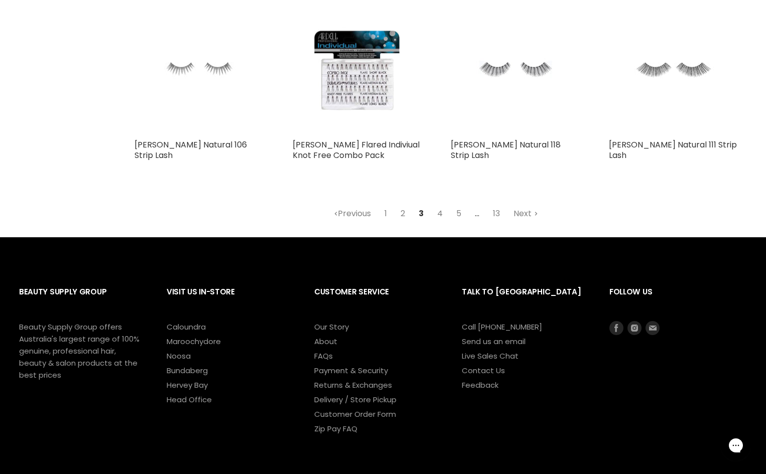
click at [438, 205] on link "4" at bounding box center [440, 214] width 17 height 18
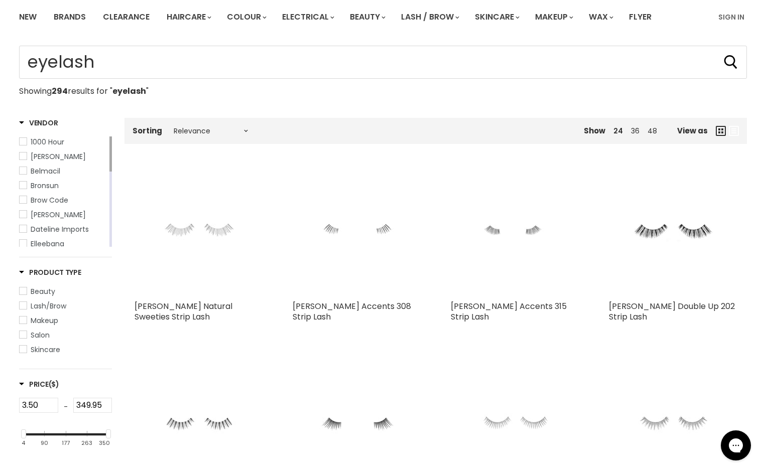
scroll to position [58, 0]
